Goal: Task Accomplishment & Management: Manage account settings

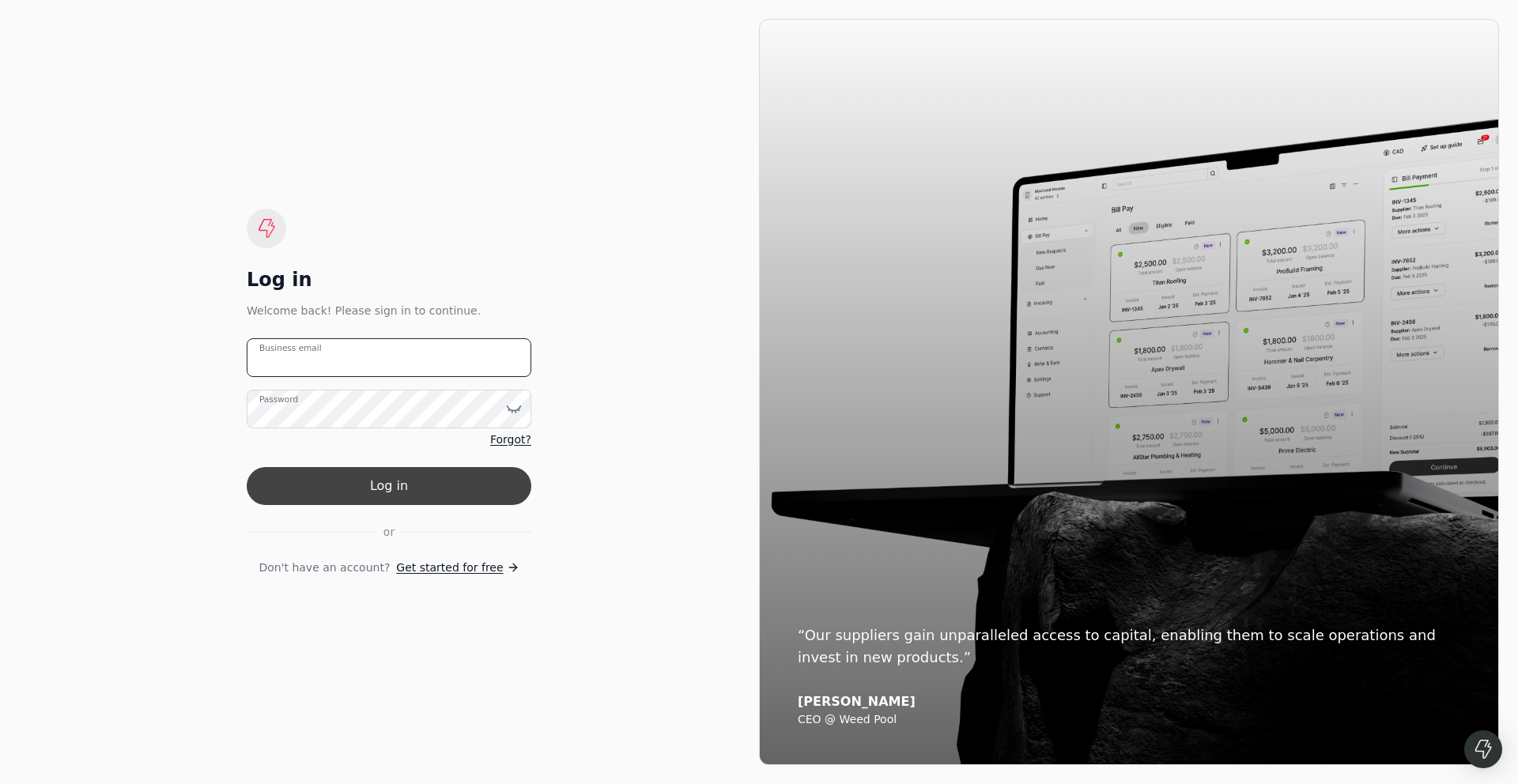
type email "laurie@aspencreekhomes.ca"
click at [389, 486] on button "Log in" at bounding box center [388, 486] width 285 height 38
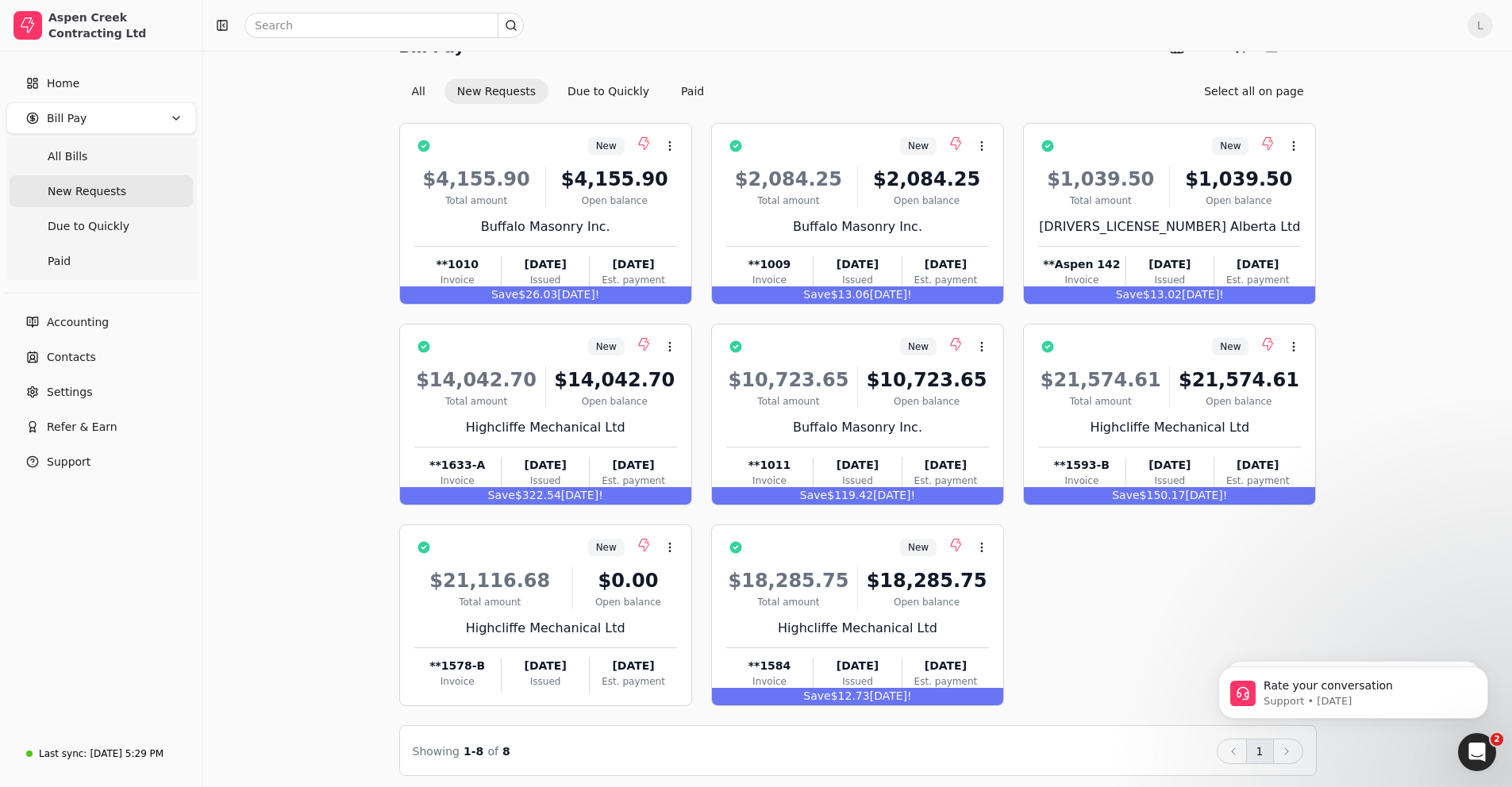
scroll to position [44, 0]
